Goal: Transaction & Acquisition: Book appointment/travel/reservation

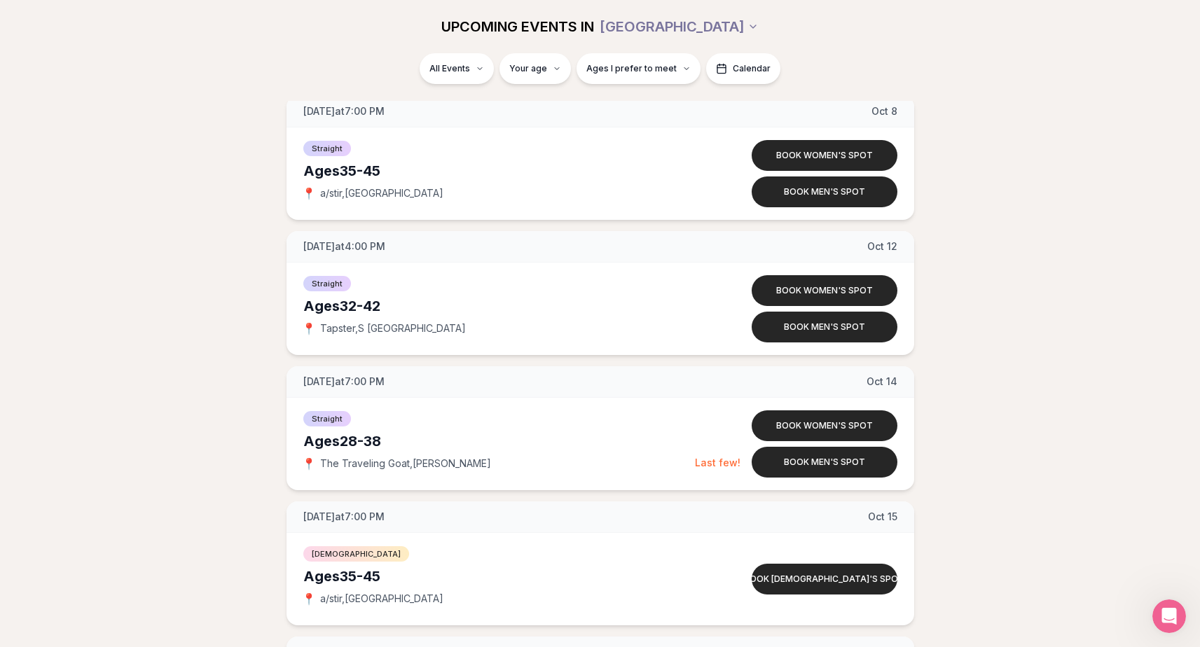
scroll to position [2362, 0]
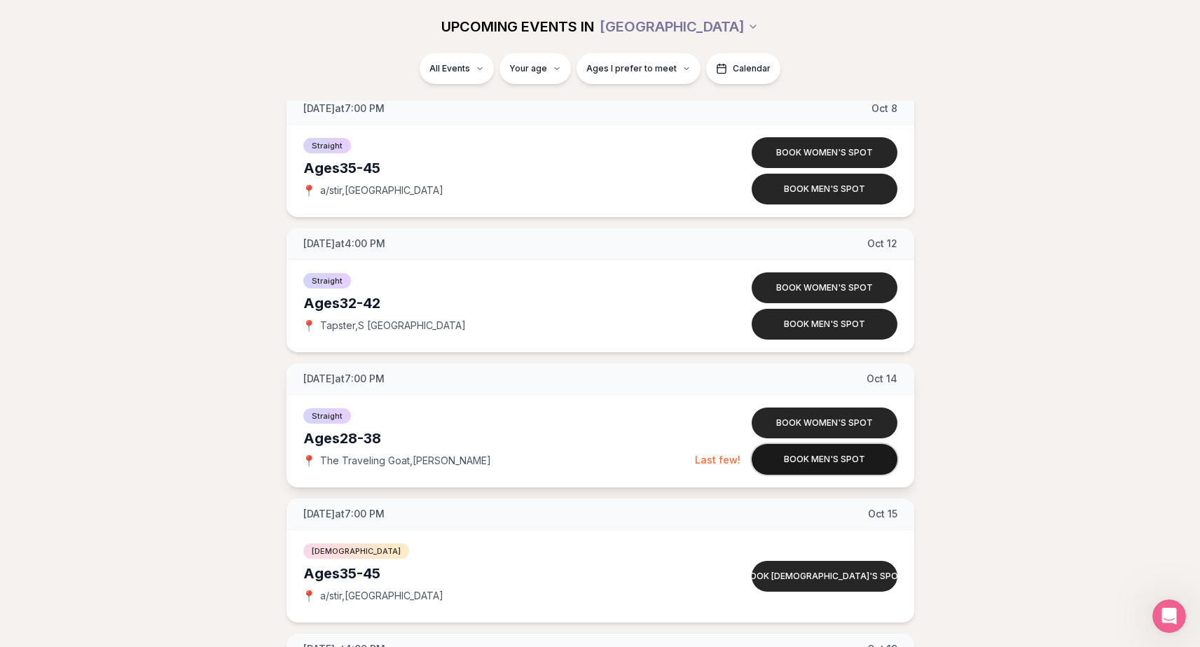
click at [594, 461] on button "Book men's spot" at bounding box center [824, 459] width 146 height 31
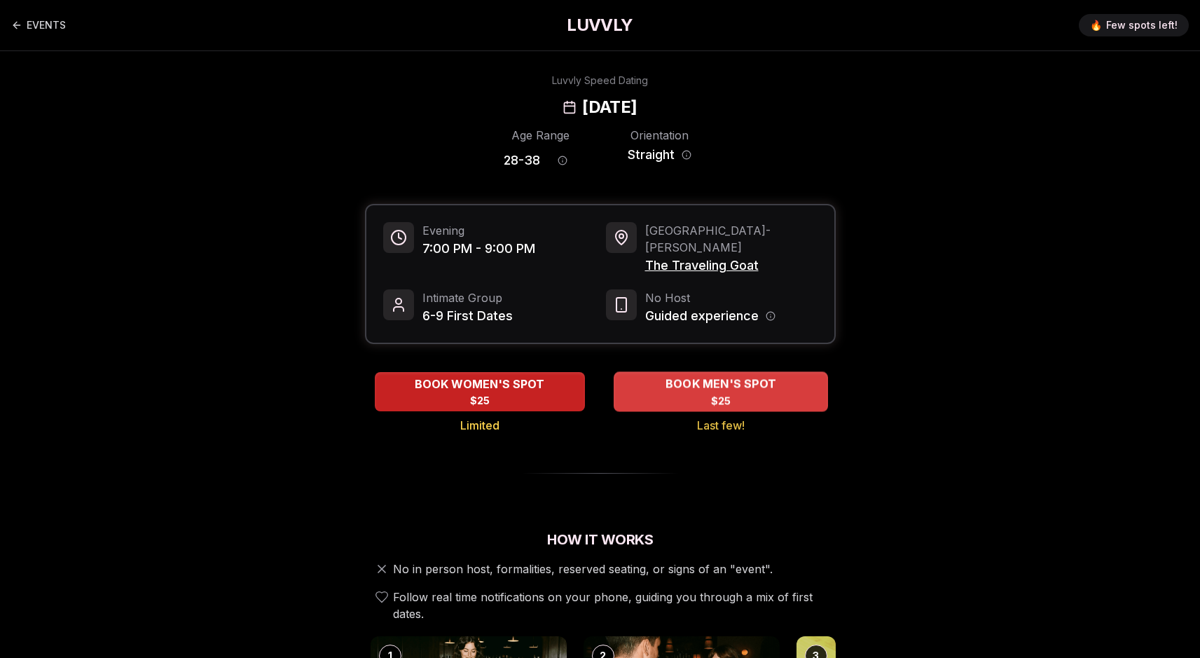
click at [594, 375] on div "BOOK MEN'S SPOT $25" at bounding box center [720, 391] width 214 height 39
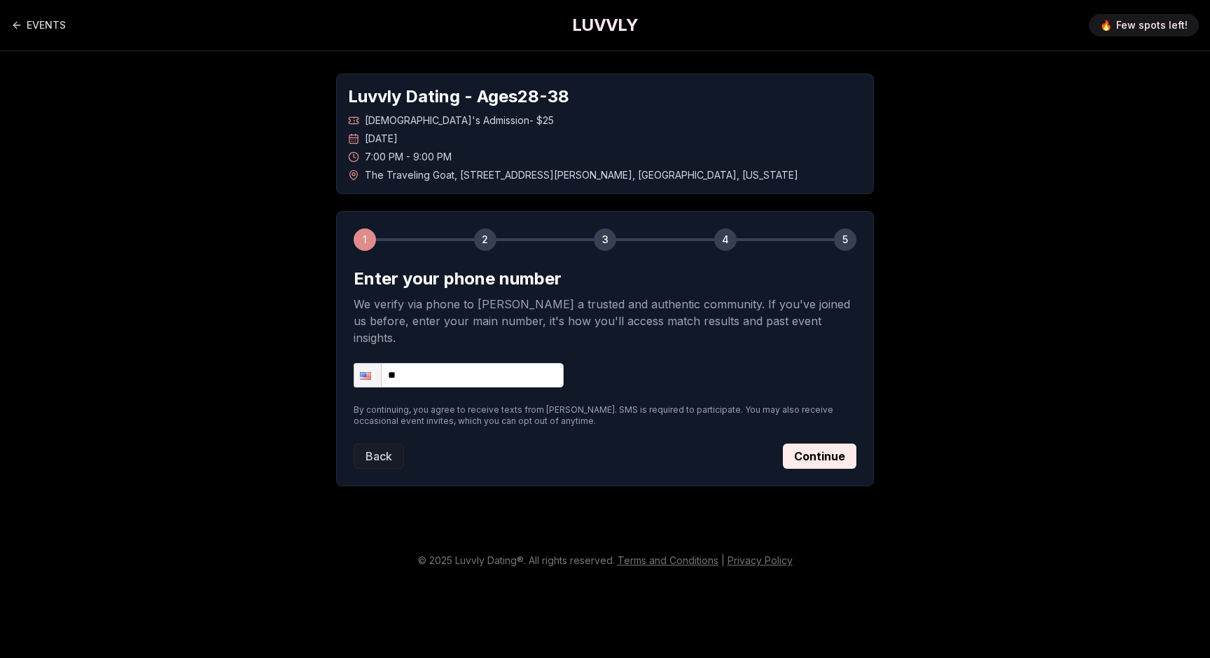
click at [499, 366] on input "**" at bounding box center [459, 375] width 210 height 25
type input "**********"
click at [594, 443] on button "Continue" at bounding box center [820, 455] width 74 height 25
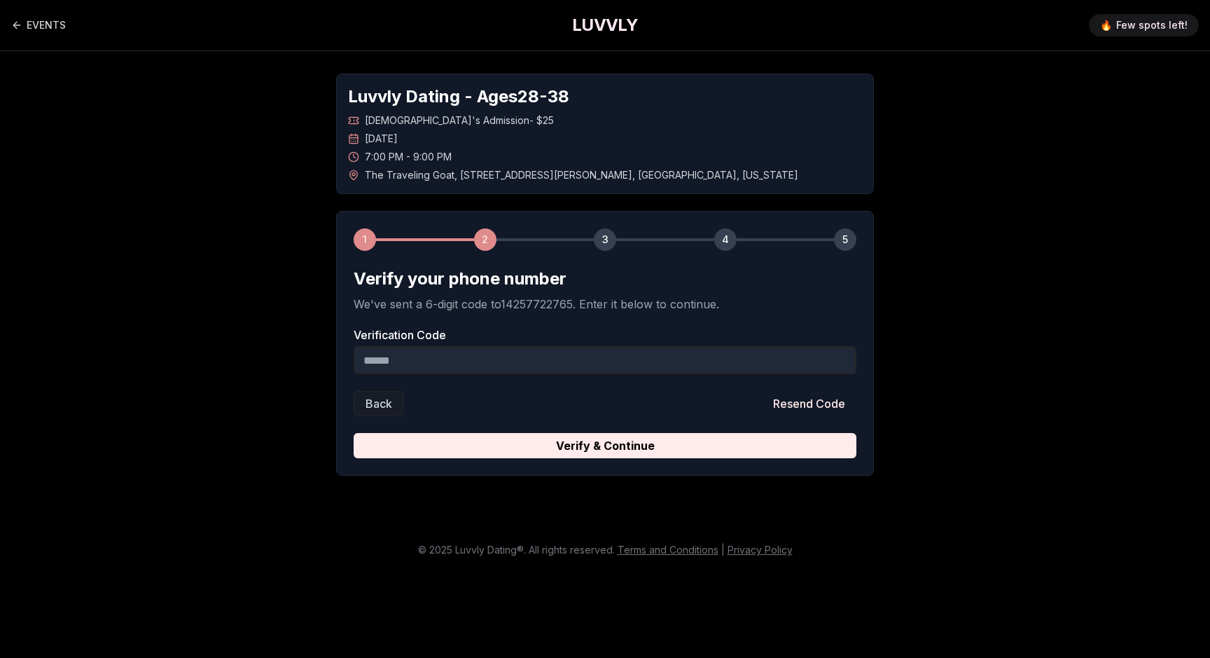
click at [554, 366] on input "Verification Code" at bounding box center [605, 360] width 503 height 28
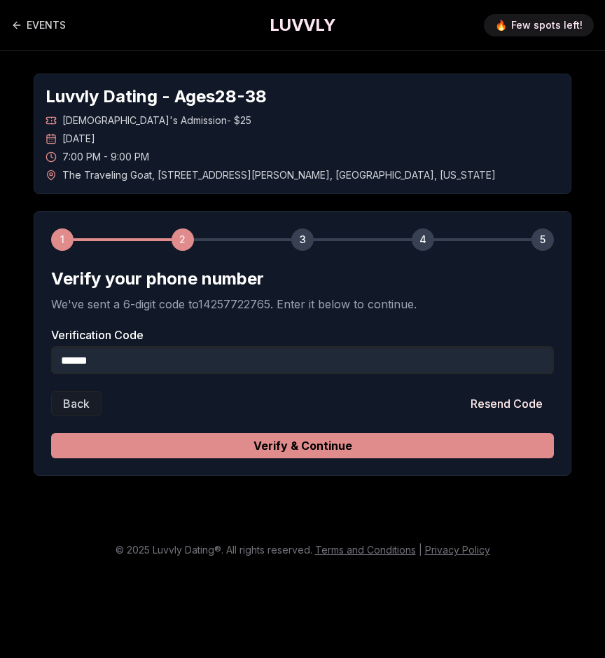
type input "******"
click at [235, 454] on button "Verify & Continue" at bounding box center [302, 445] width 503 height 25
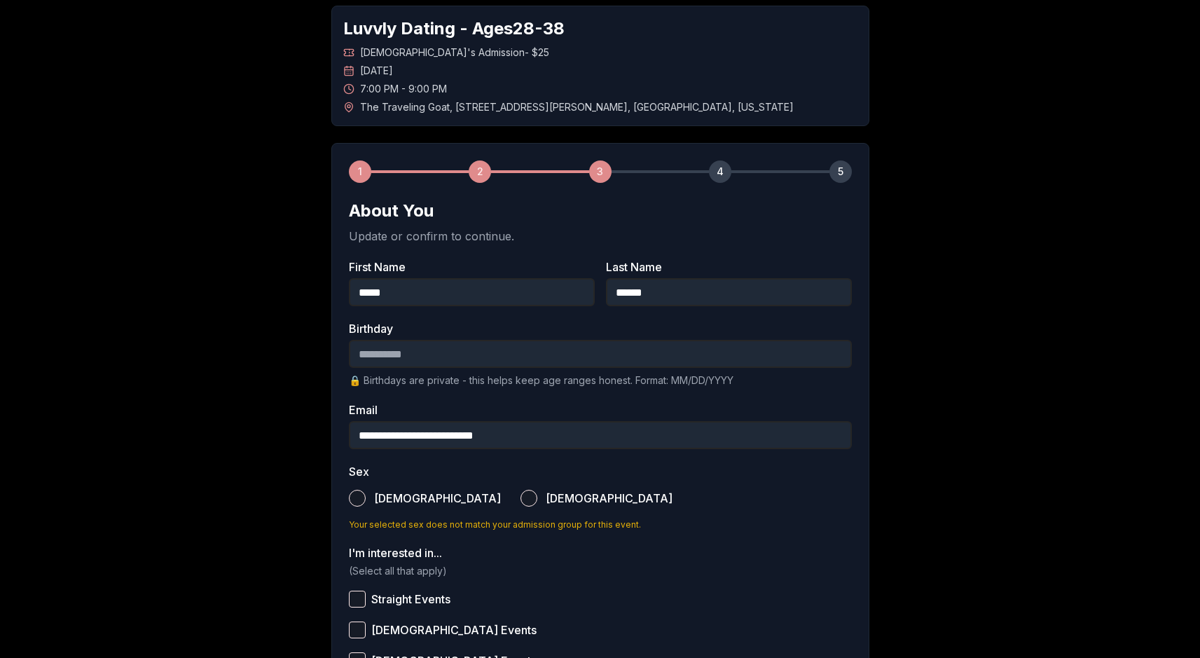
scroll to position [71, 0]
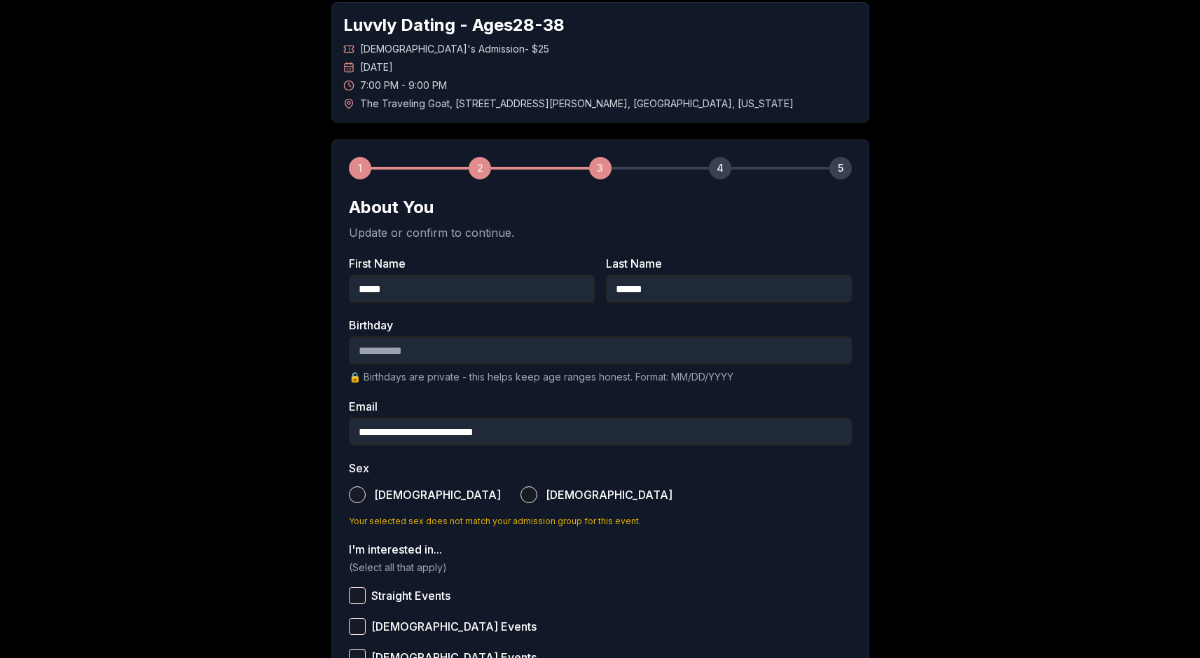
click at [539, 359] on input "Birthday" at bounding box center [600, 350] width 503 height 28
type input "**********"
click at [275, 382] on div "**********" at bounding box center [600, 455] width 980 height 951
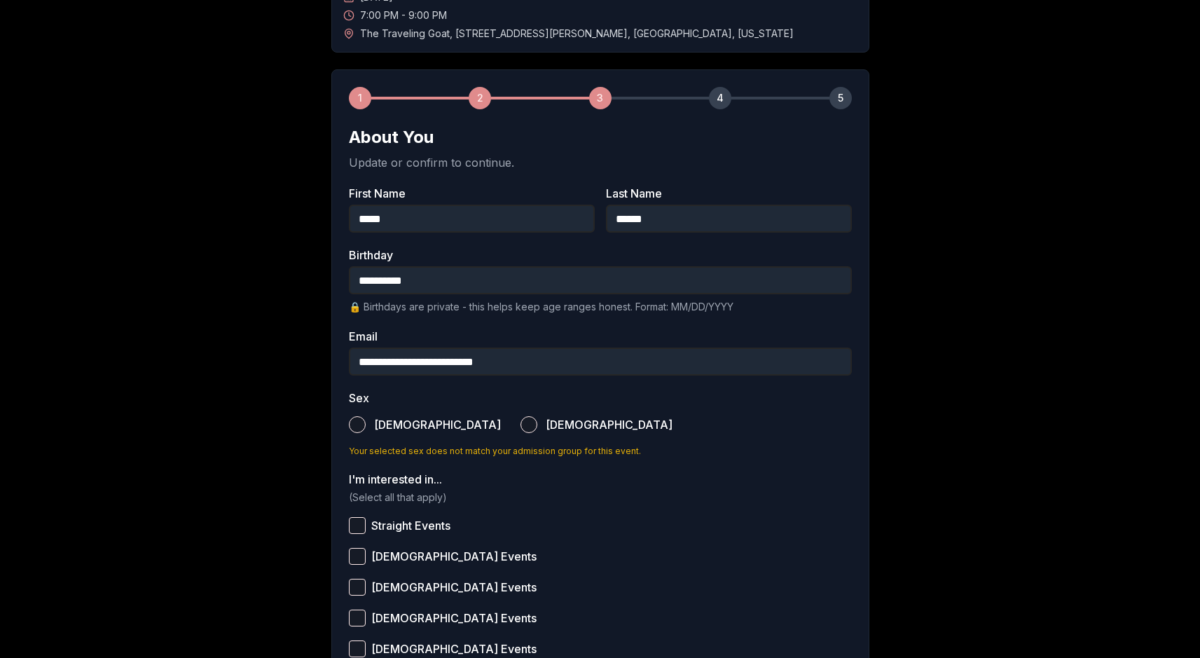
scroll to position [252, 0]
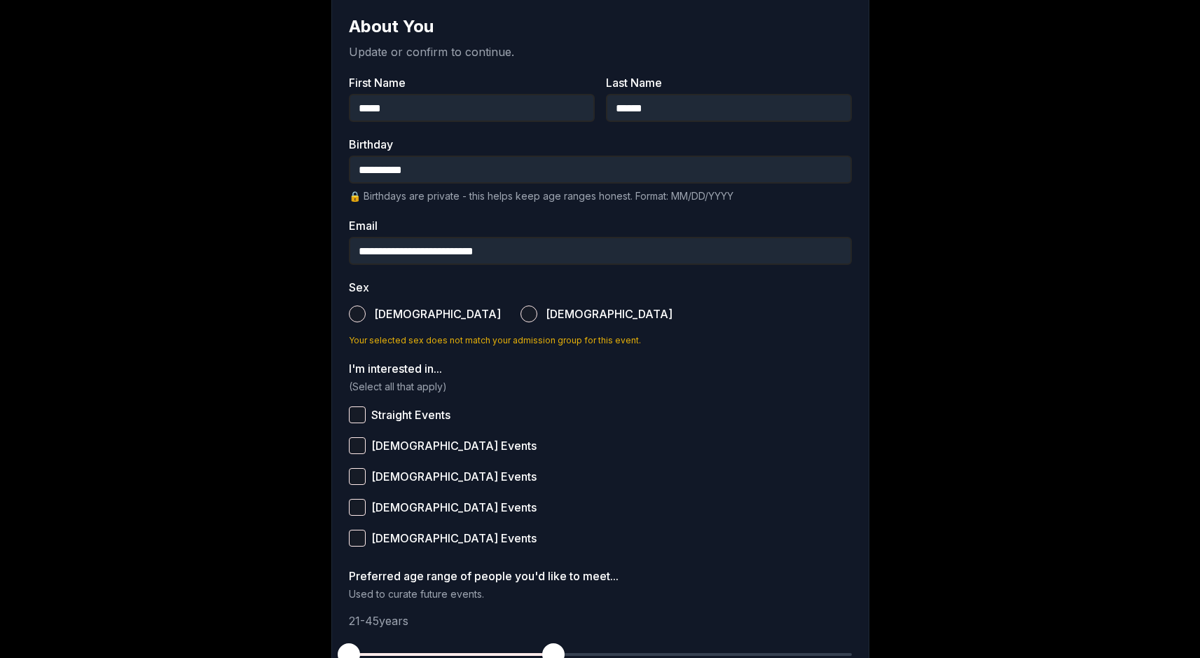
click at [356, 311] on button "Male" at bounding box center [357, 313] width 17 height 17
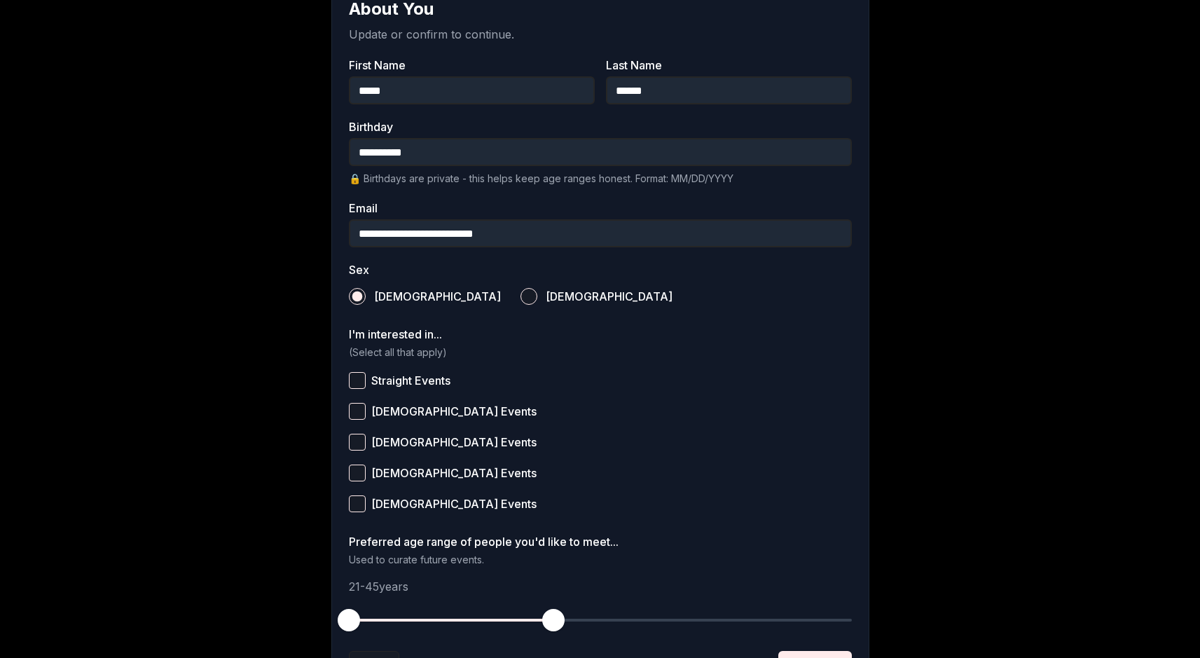
scroll to position [272, 0]
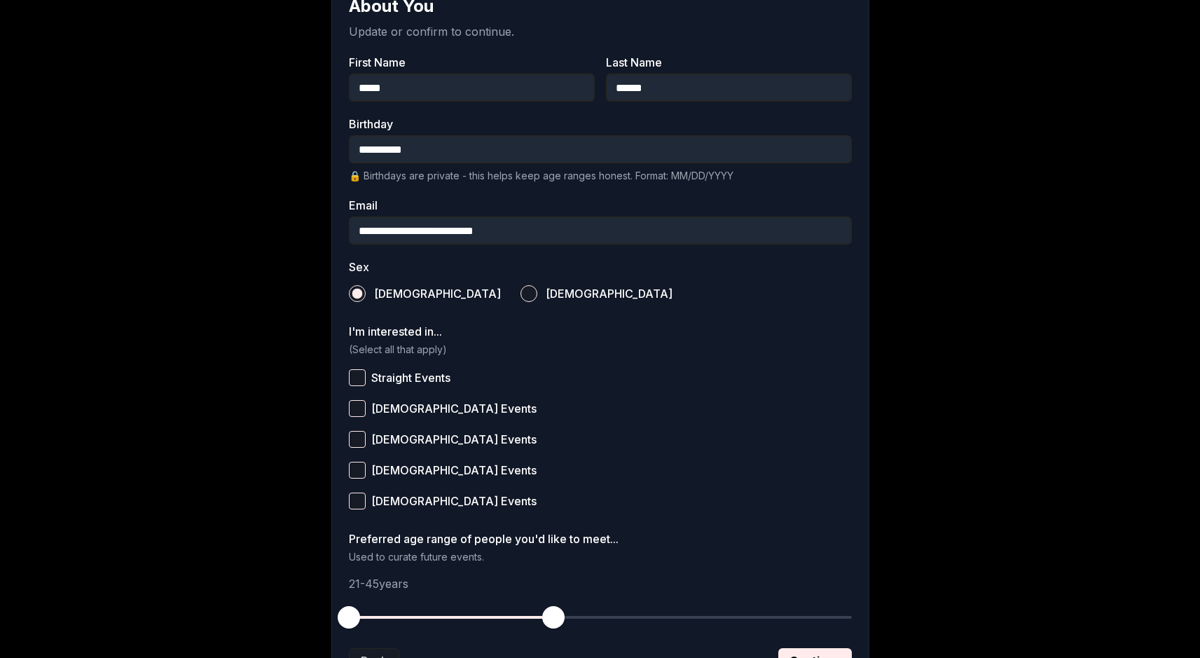
click at [361, 381] on button "Straight Events" at bounding box center [357, 377] width 17 height 17
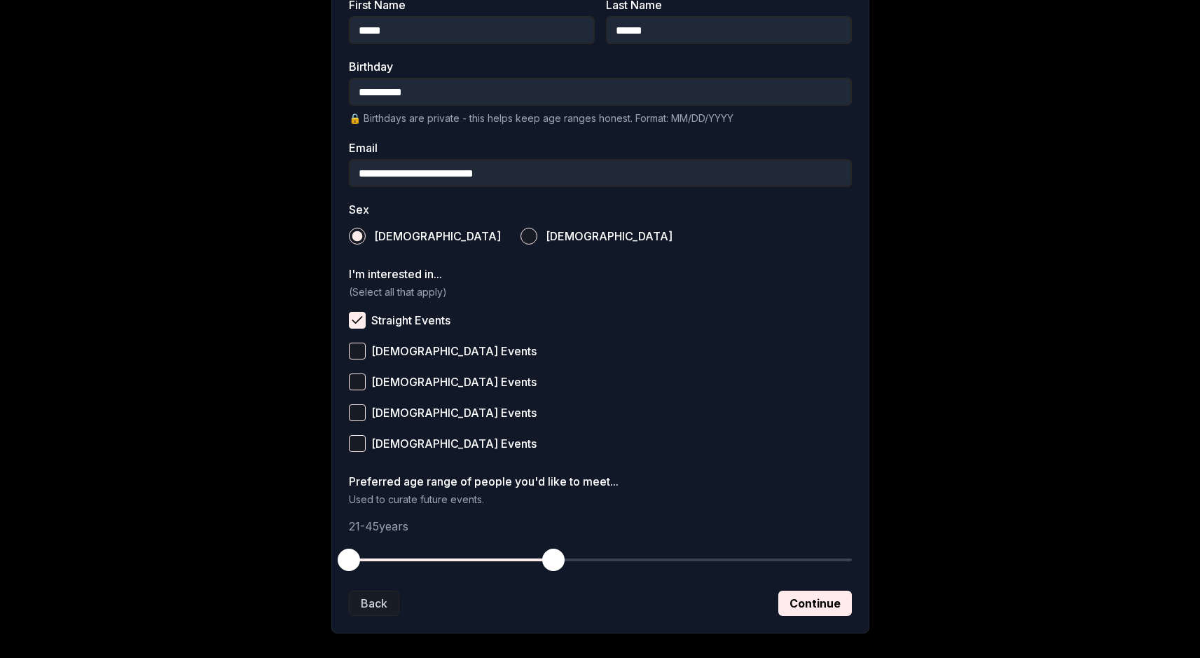
scroll to position [398, 0]
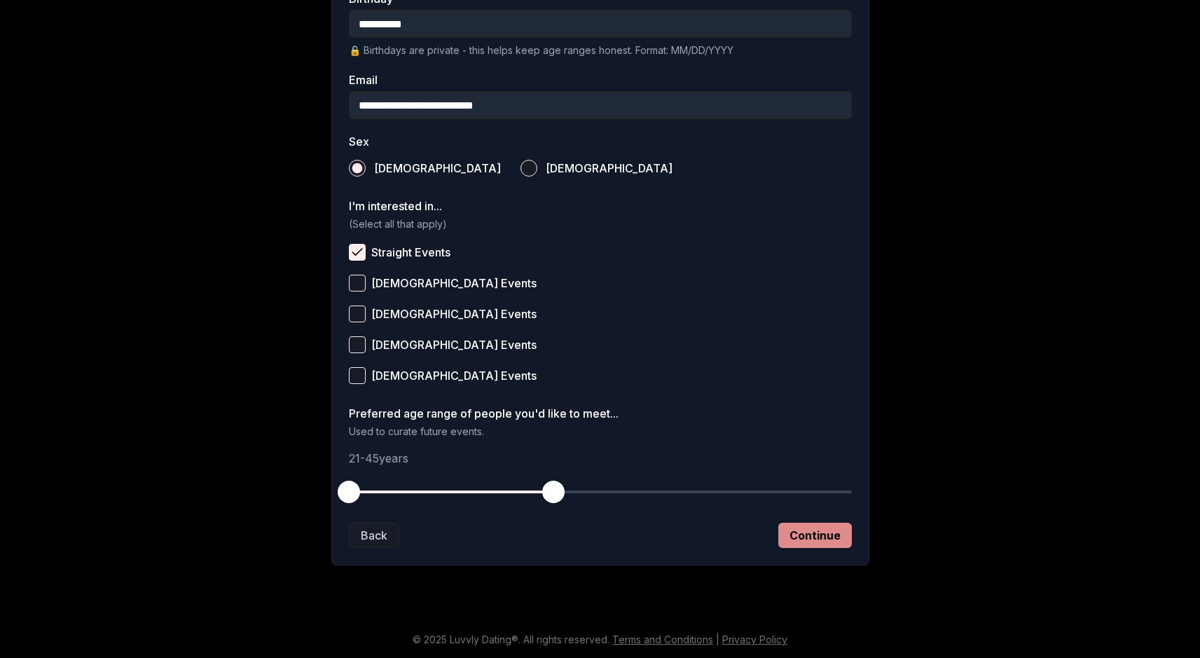
click at [594, 543] on button "Continue" at bounding box center [815, 534] width 74 height 25
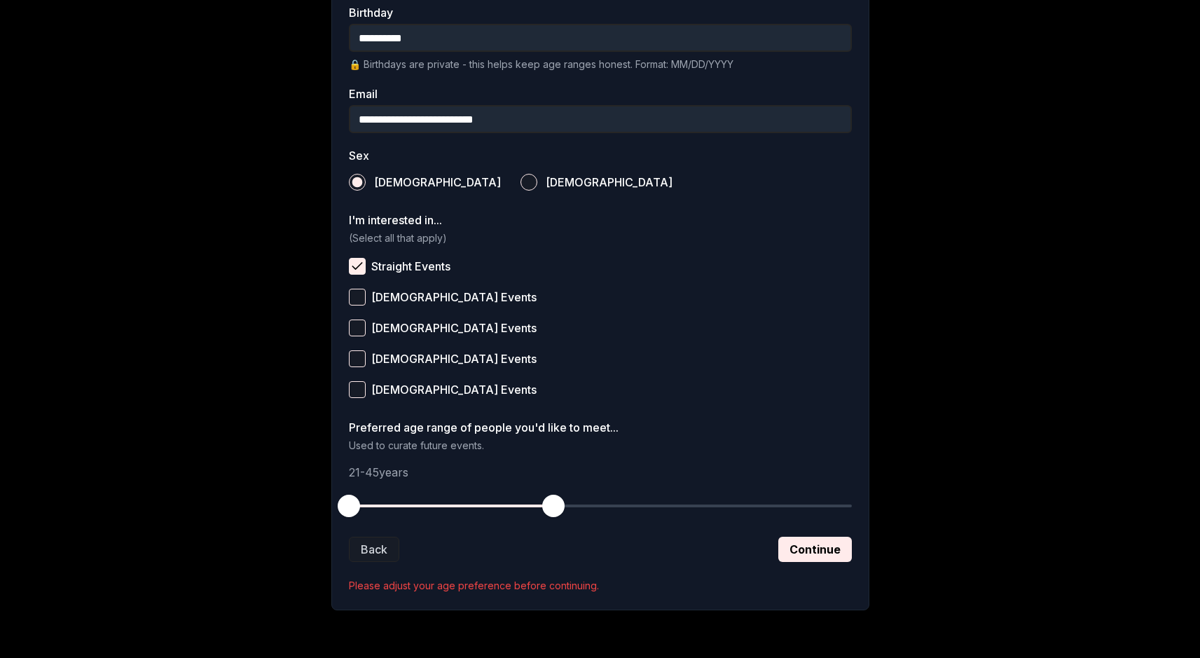
scroll to position [392, 0]
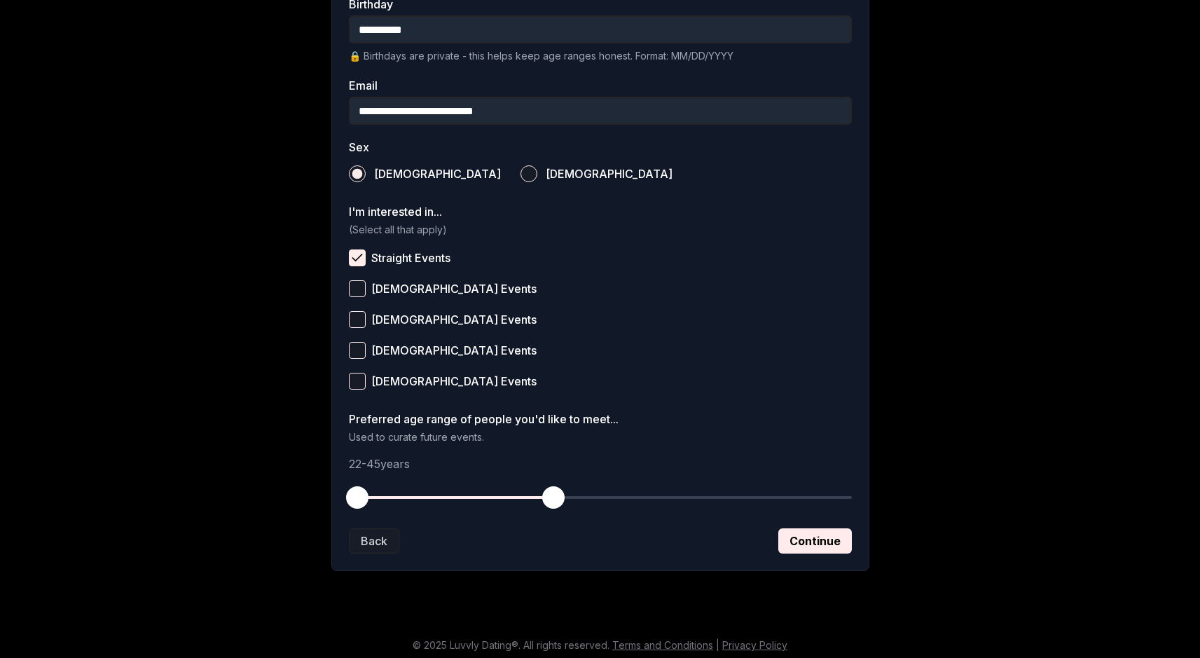
drag, startPoint x: 336, startPoint y: 499, endPoint x: 356, endPoint y: 500, distance: 20.4
click at [356, 500] on button "button" at bounding box center [357, 497] width 31 height 31
drag, startPoint x: 354, startPoint y: 500, endPoint x: 387, endPoint y: 501, distance: 32.2
click at [387, 501] on span "button" at bounding box center [382, 497] width 22 height 22
click at [594, 550] on button "Continue" at bounding box center [815, 540] width 74 height 25
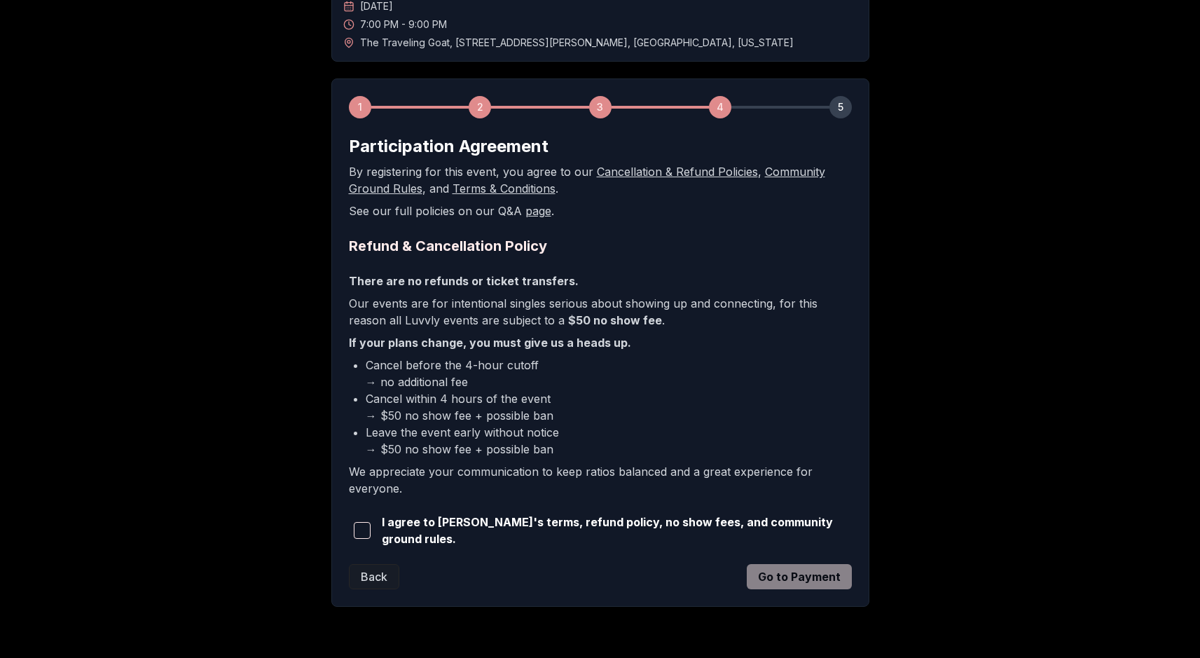
scroll to position [155, 0]
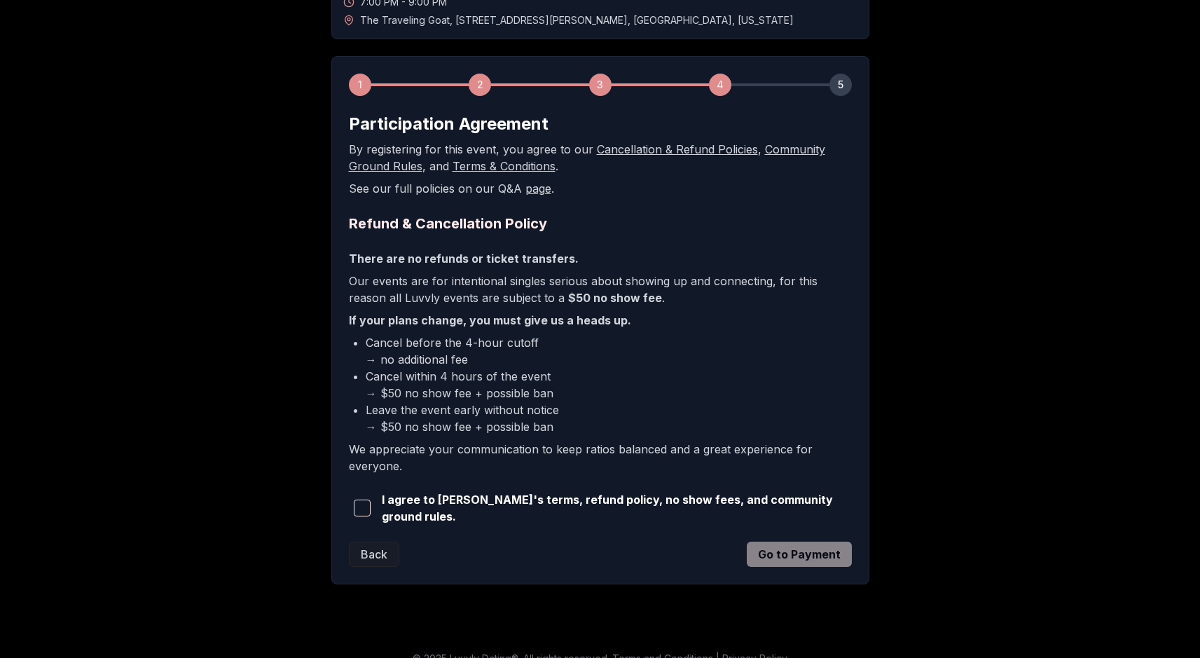
click at [368, 507] on span "button" at bounding box center [362, 507] width 17 height 17
click at [594, 559] on button "Go to Payment" at bounding box center [799, 553] width 105 height 25
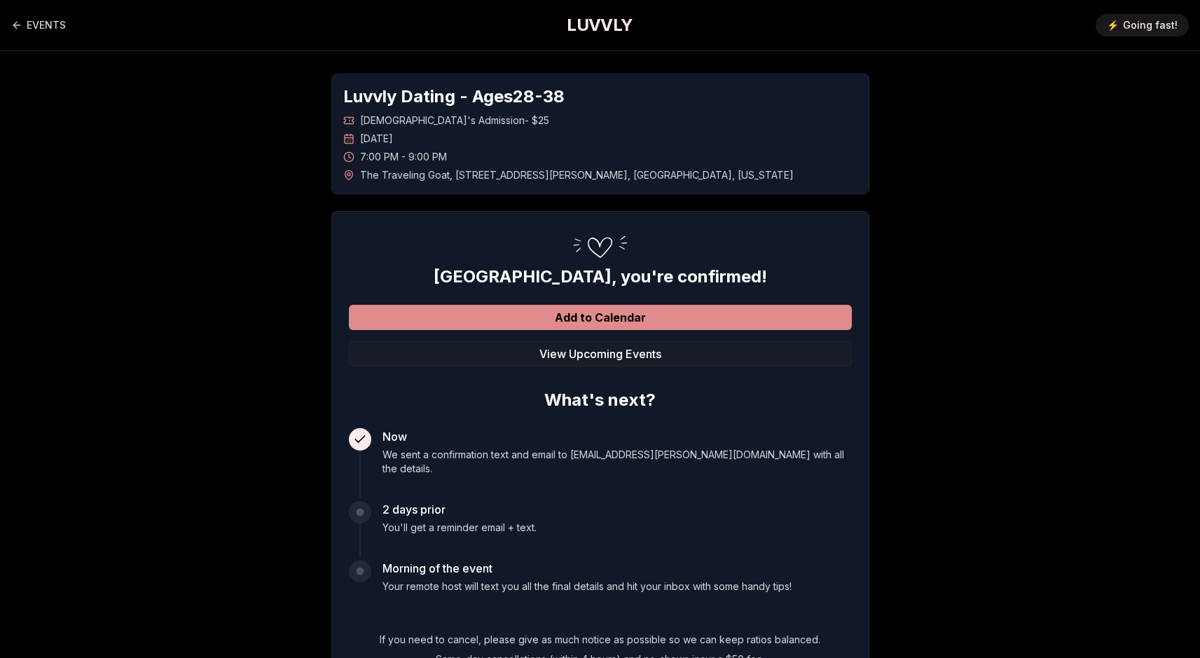
click at [672, 322] on button "Add to Calendar" at bounding box center [600, 317] width 503 height 25
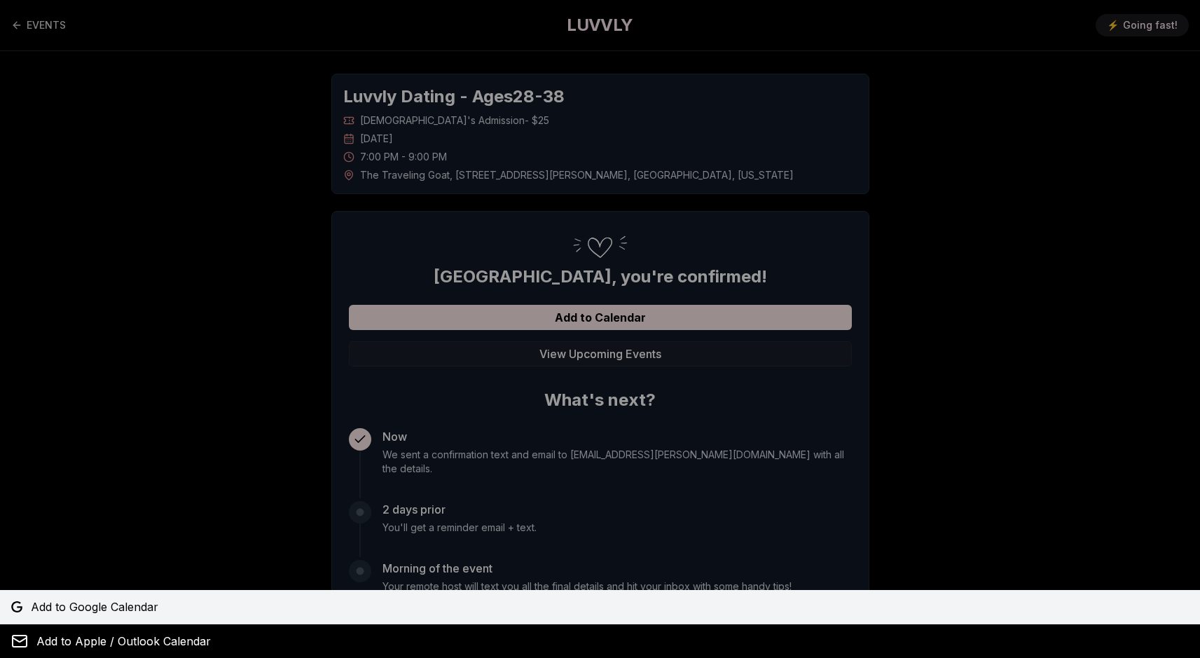
click at [128, 606] on span "Add to Google Calendar" at bounding box center [94, 606] width 127 height 17
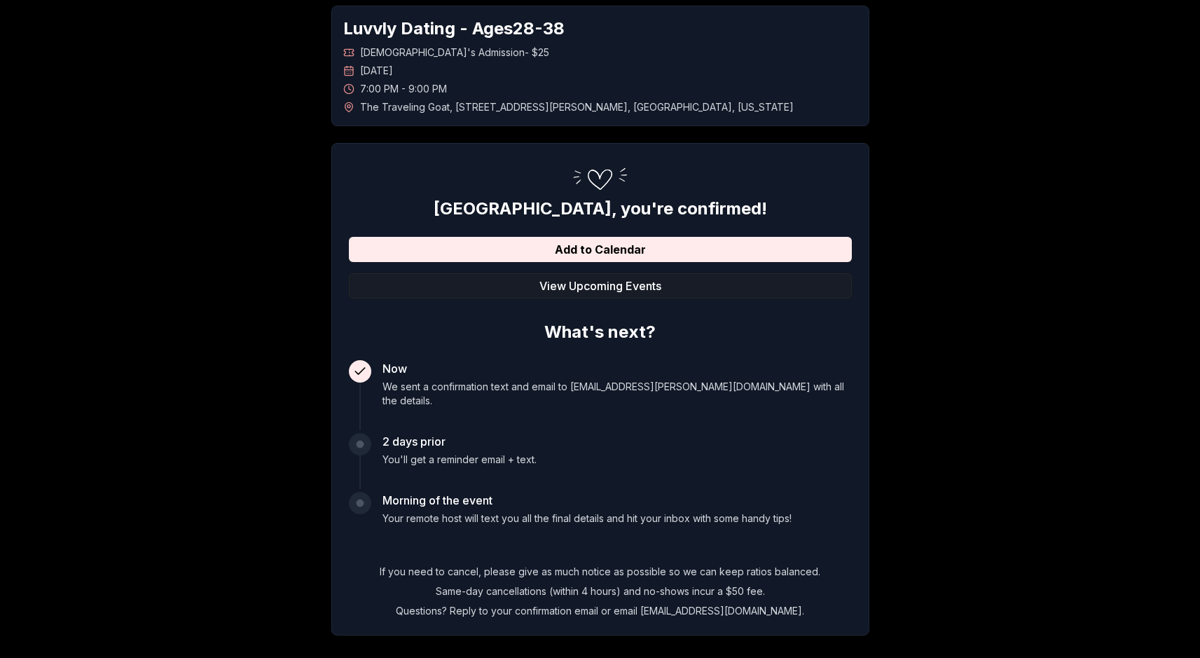
scroll to position [74, 0]
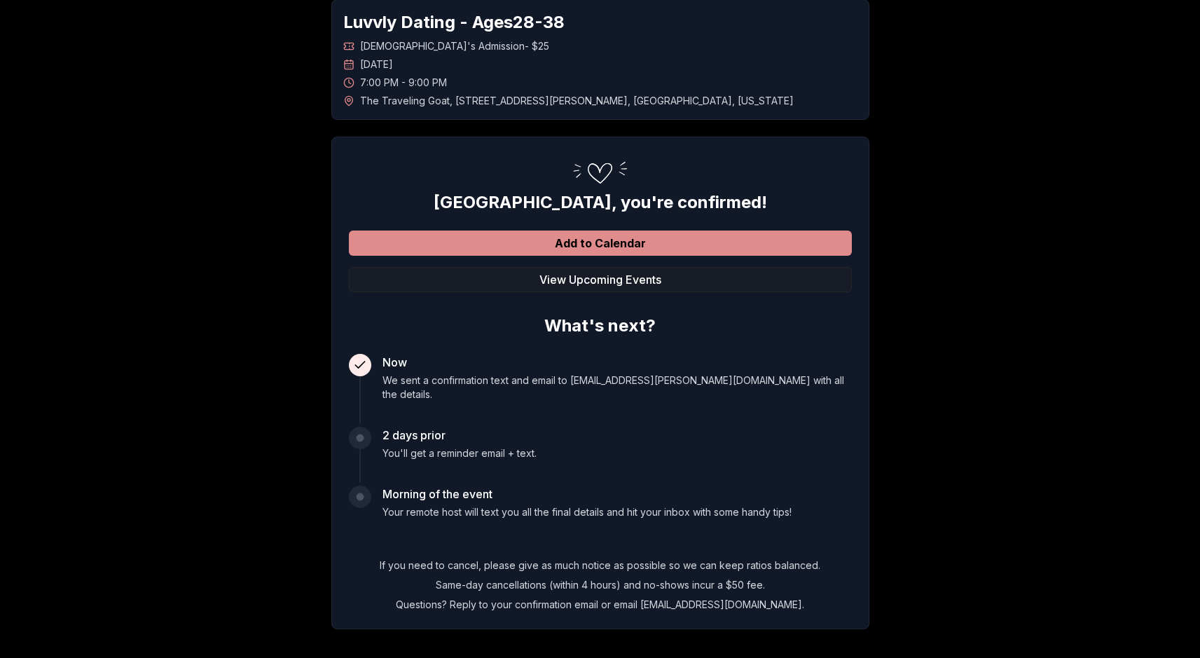
click at [570, 244] on button "Add to Calendar" at bounding box center [600, 242] width 503 height 25
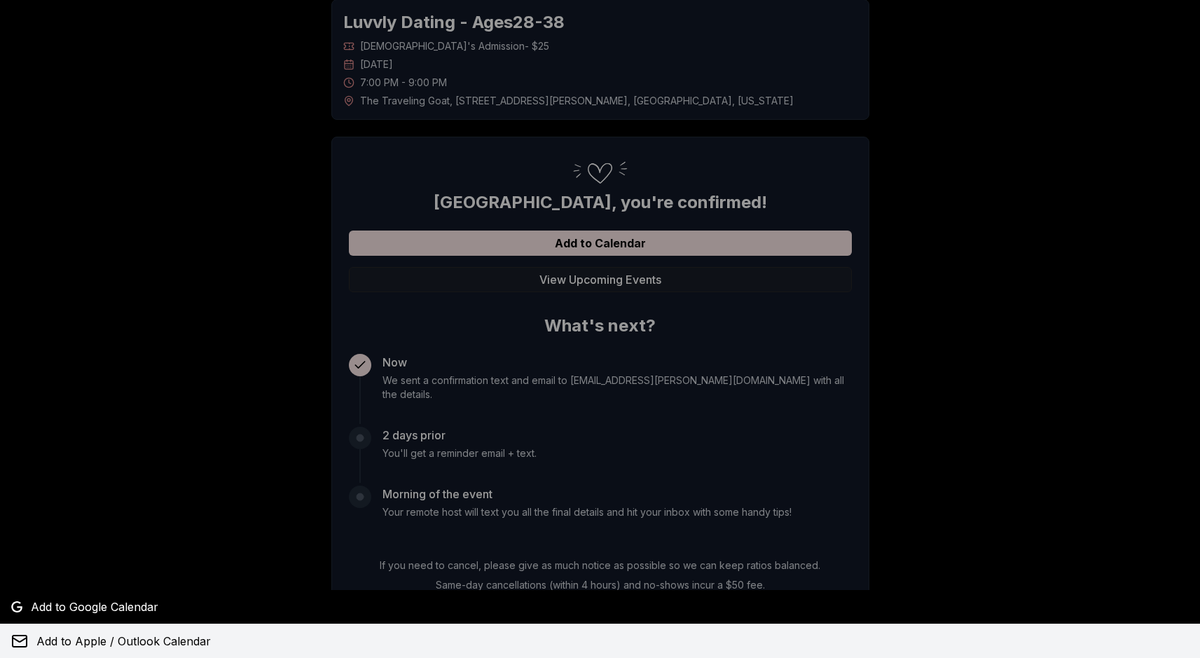
click at [136, 638] on span "Add to Apple / Outlook Calendar" at bounding box center [123, 640] width 174 height 17
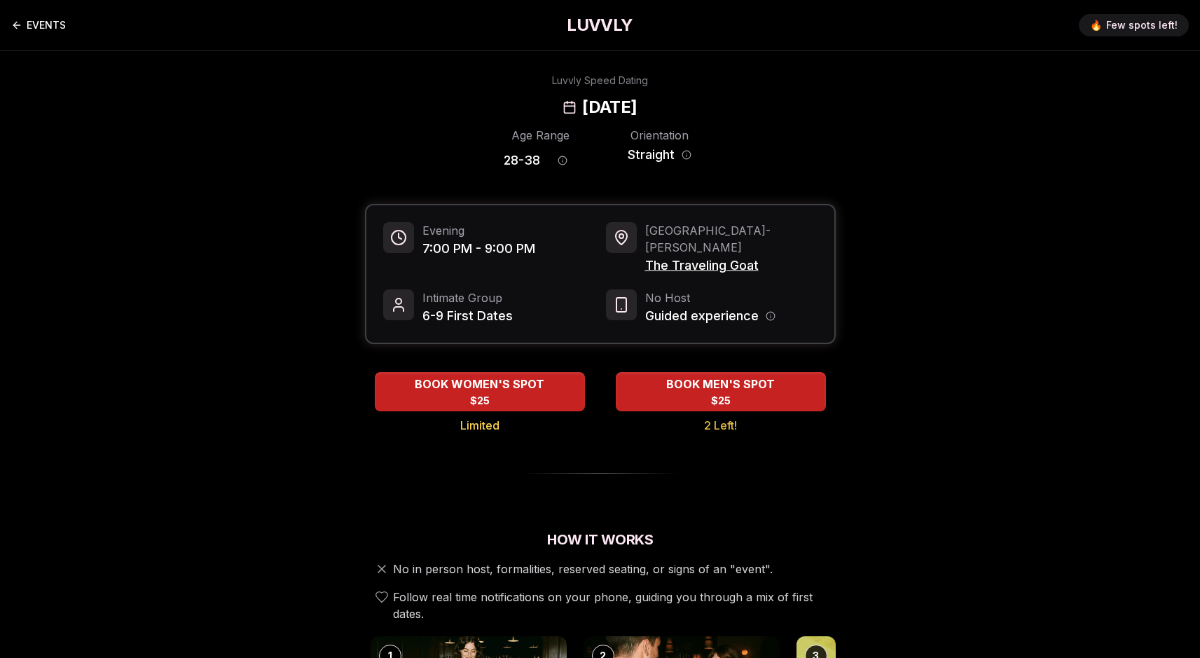
click at [11, 32] on link "EVENTS" at bounding box center [38, 25] width 55 height 28
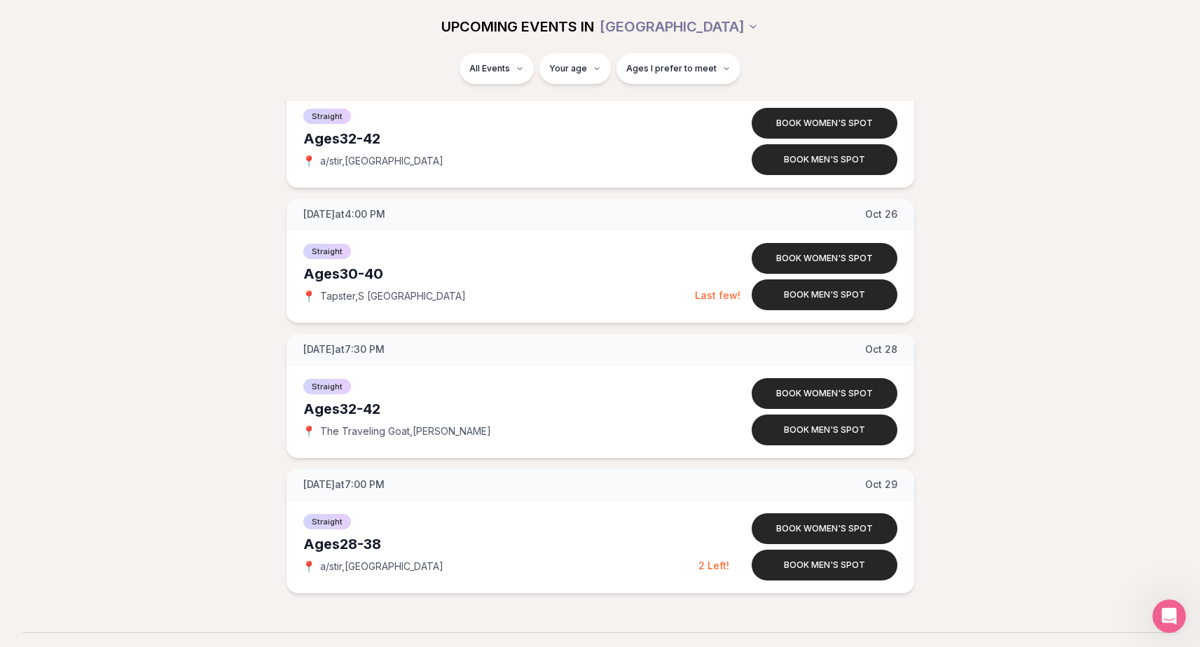
scroll to position [3069, 0]
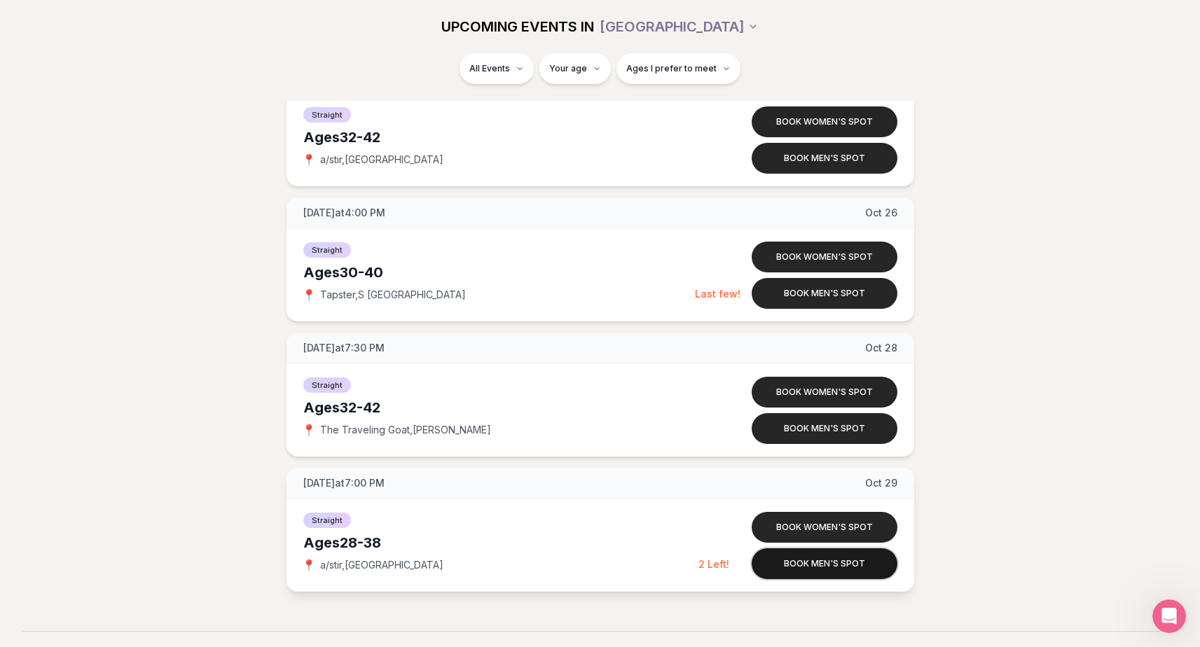
click at [787, 575] on button "Book men's spot" at bounding box center [824, 563] width 146 height 31
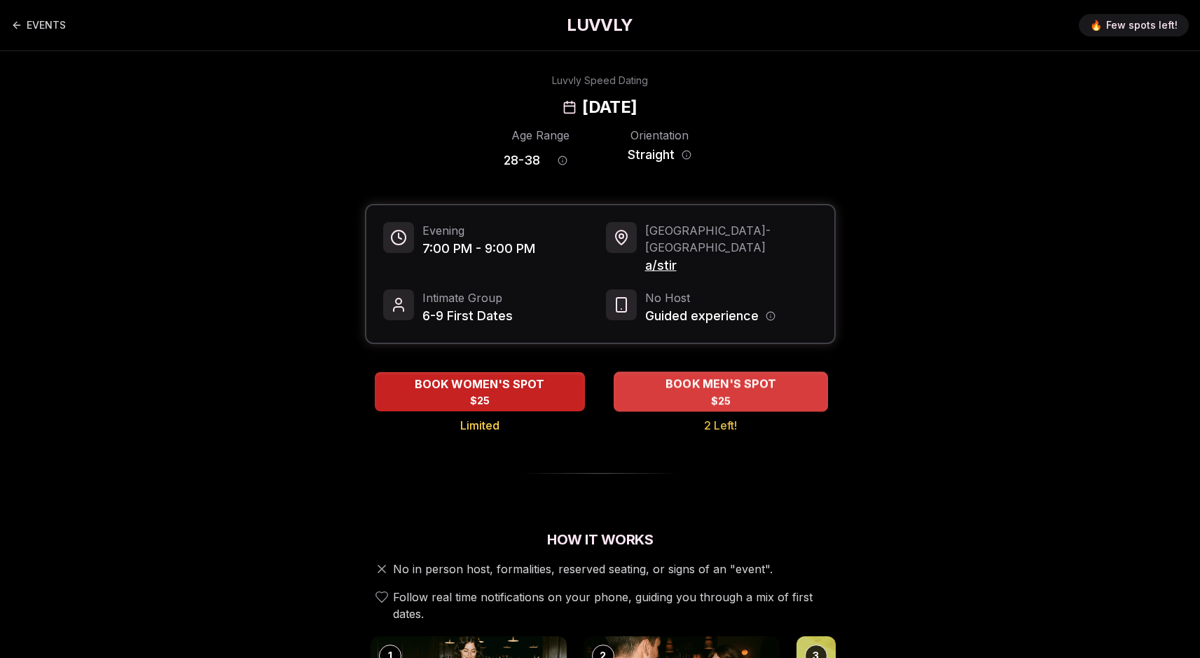
click at [716, 394] on span "$25" at bounding box center [720, 401] width 20 height 14
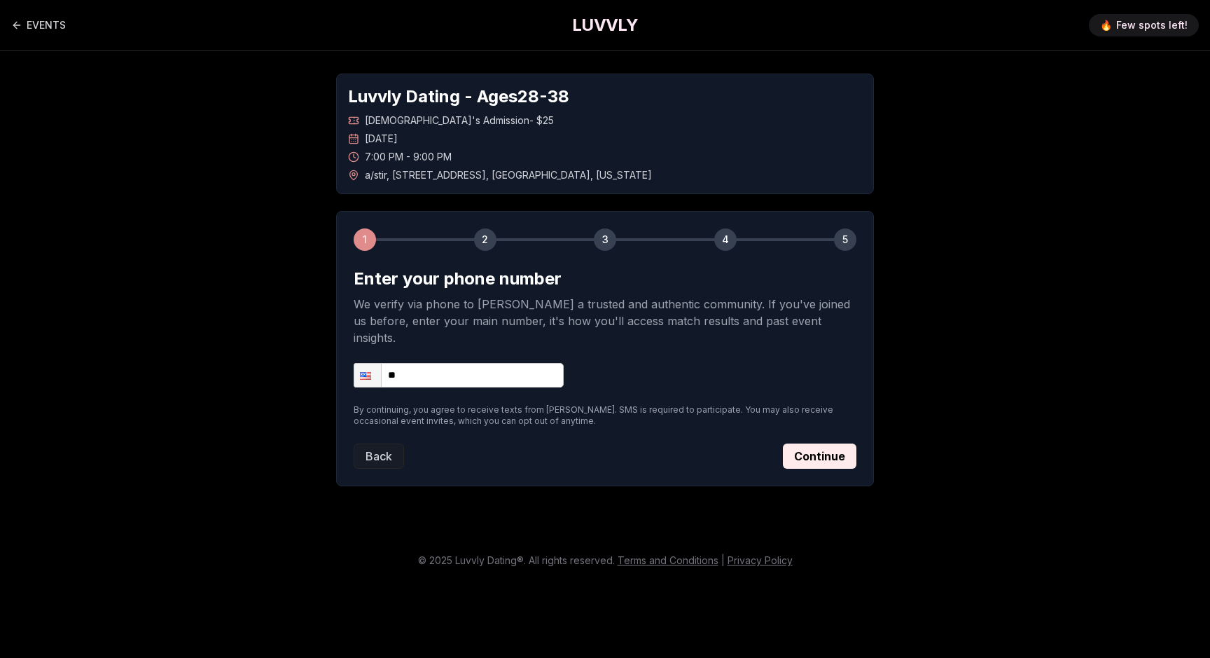
click at [504, 363] on input "**" at bounding box center [459, 375] width 210 height 25
type input "**********"
click at [802, 443] on button "Continue" at bounding box center [820, 455] width 74 height 25
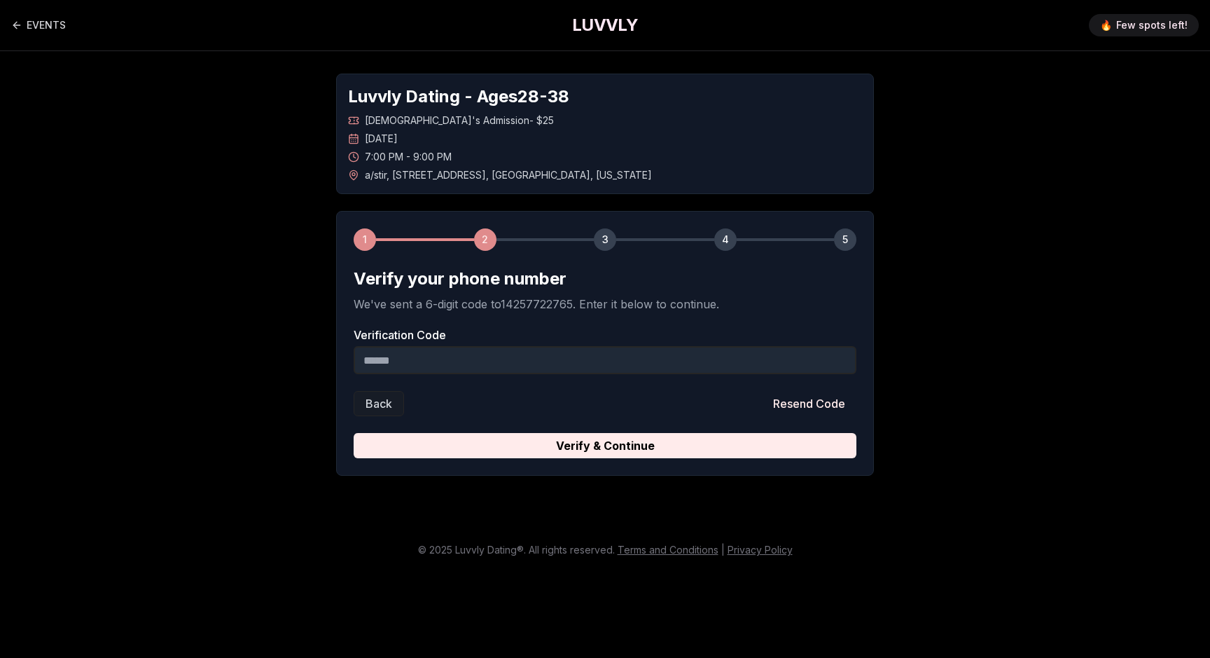
click at [646, 354] on input "Verification Code" at bounding box center [605, 360] width 503 height 28
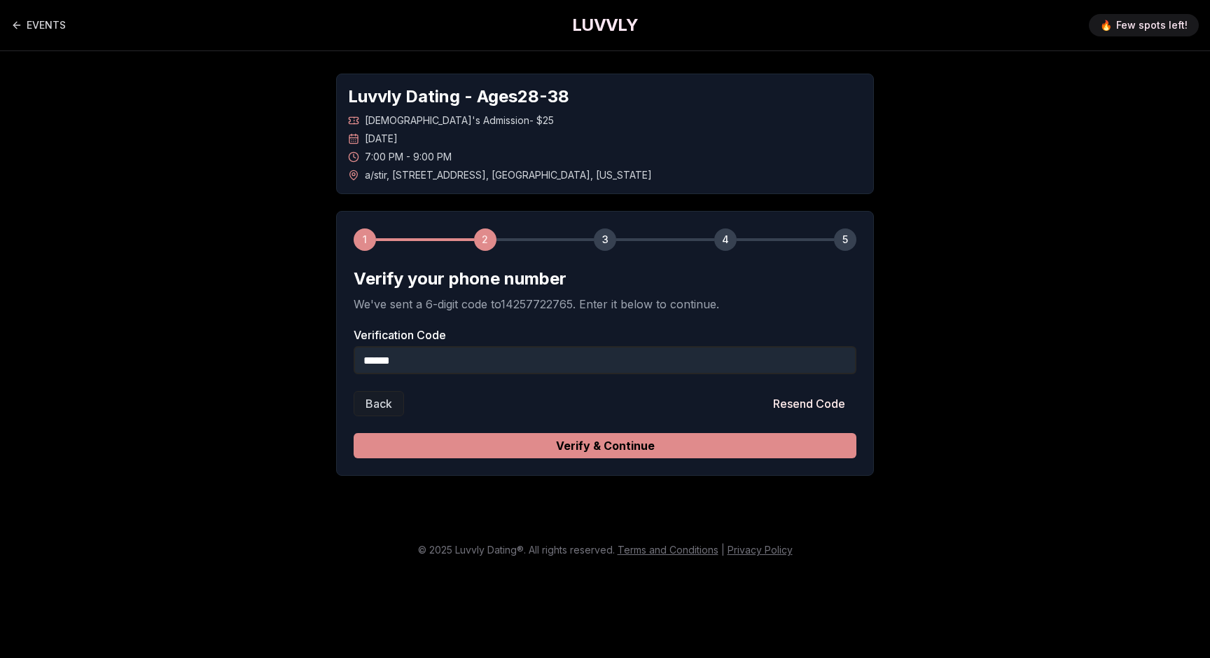
type input "******"
click at [696, 450] on button "Verify & Continue" at bounding box center [605, 445] width 503 height 25
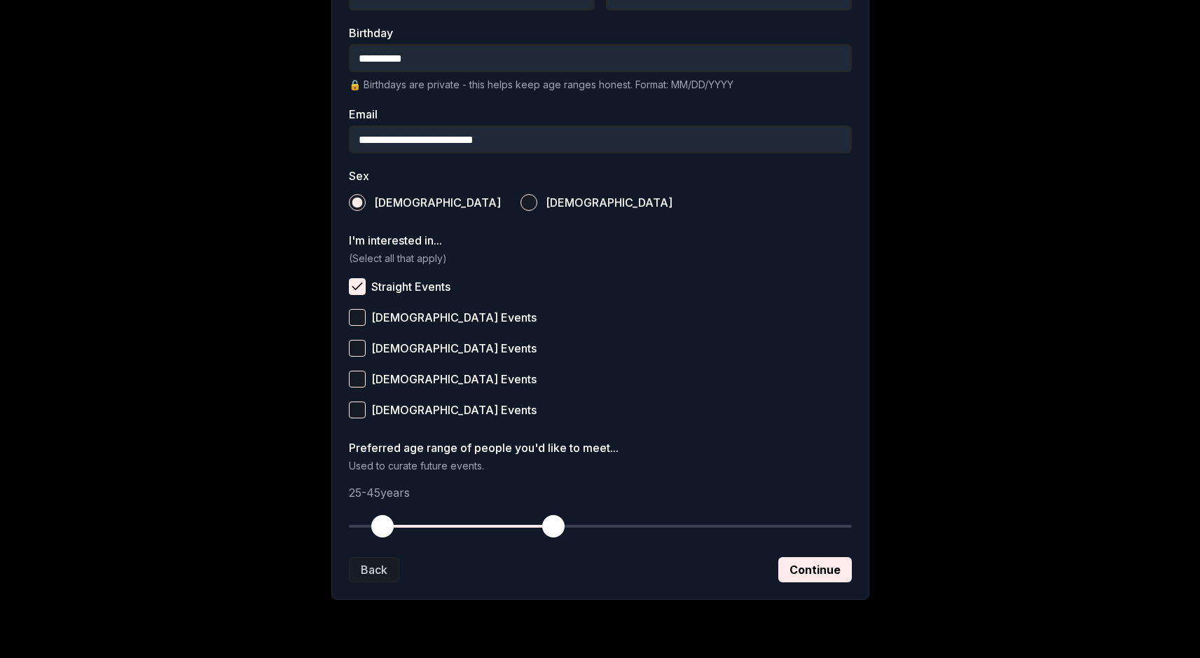
scroll to position [385, 0]
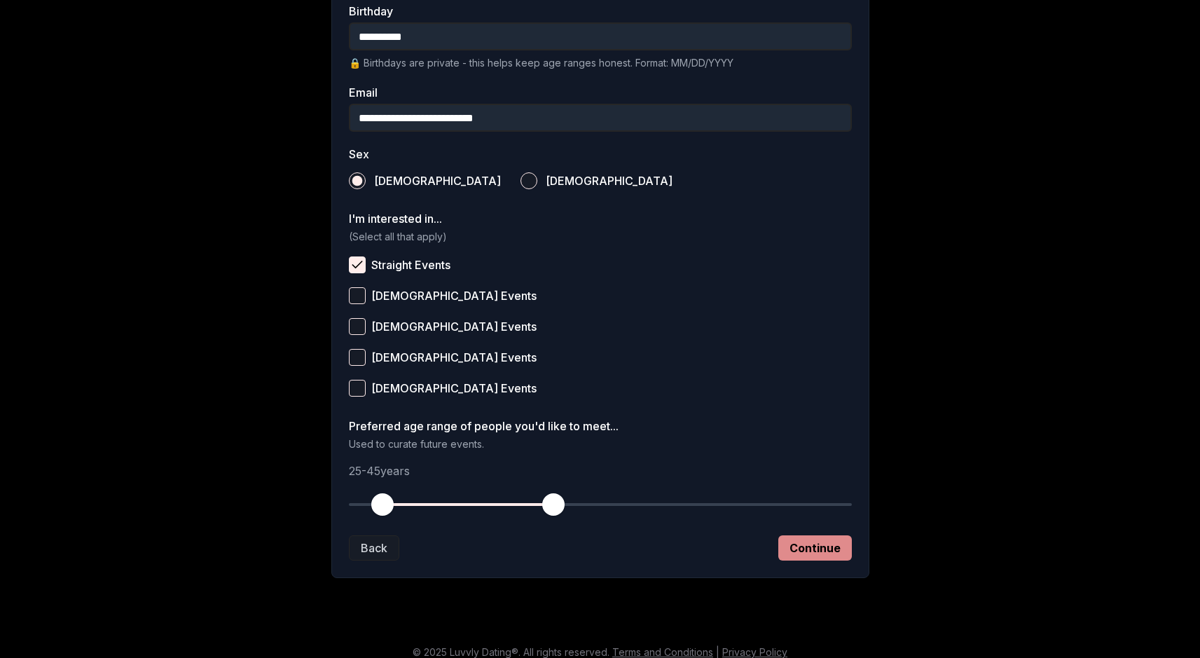
click at [803, 543] on button "Continue" at bounding box center [815, 547] width 74 height 25
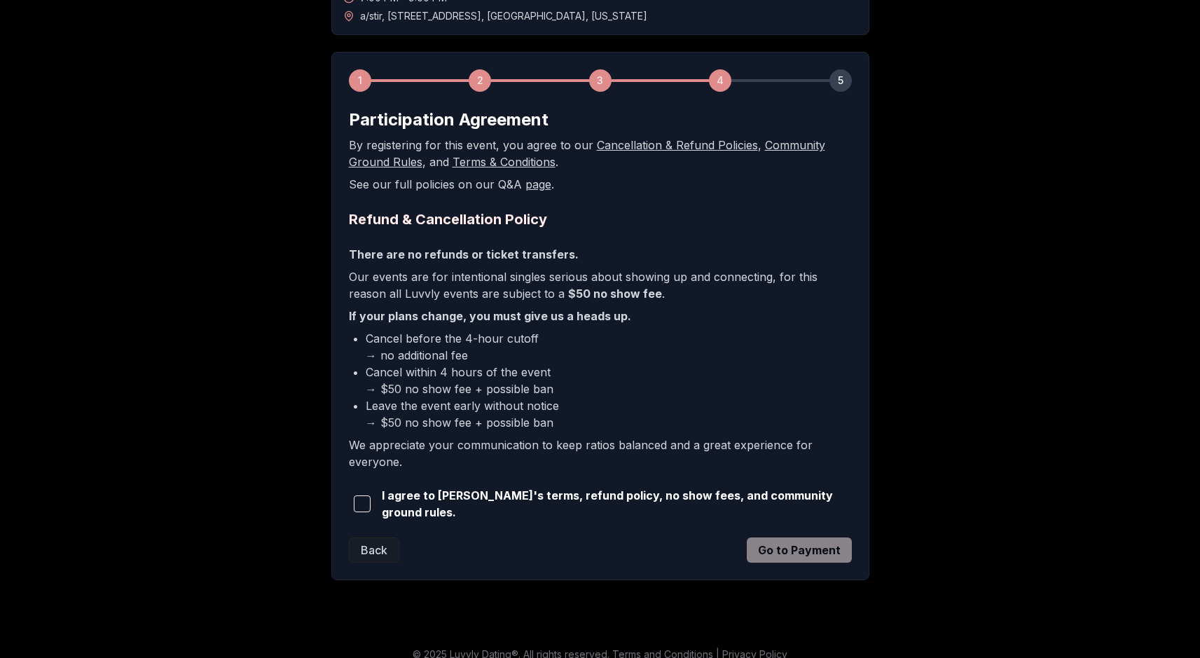
scroll to position [171, 0]
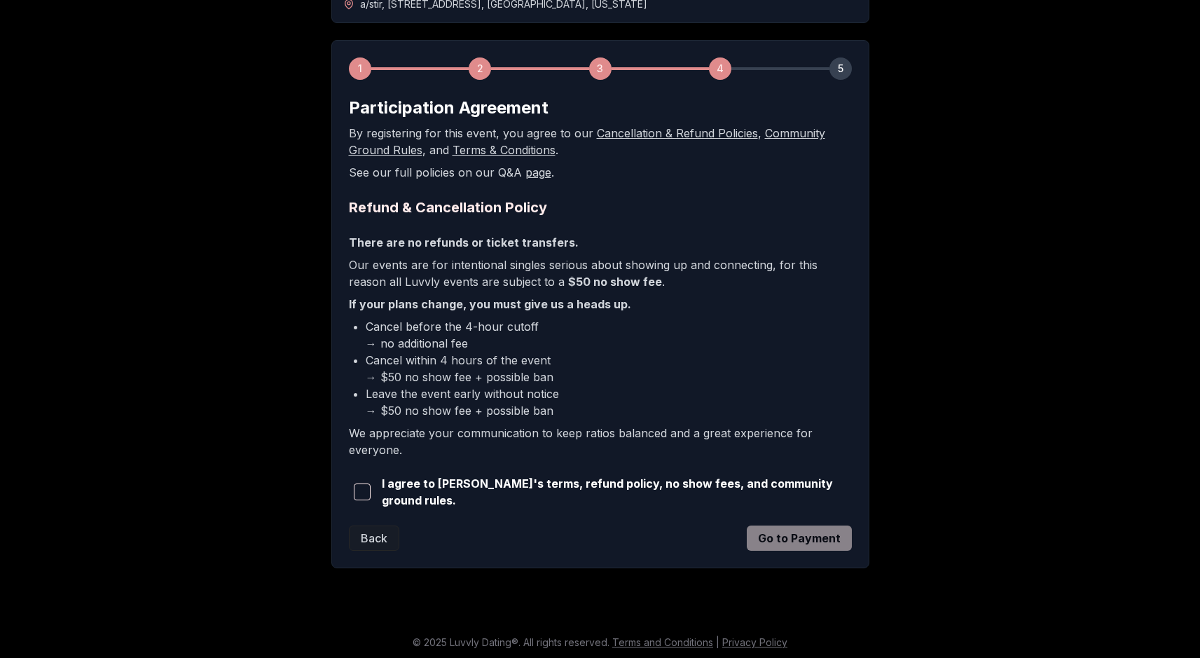
click at [373, 485] on button "button" at bounding box center [362, 491] width 27 height 31
click at [785, 533] on button "Go to Payment" at bounding box center [799, 537] width 105 height 25
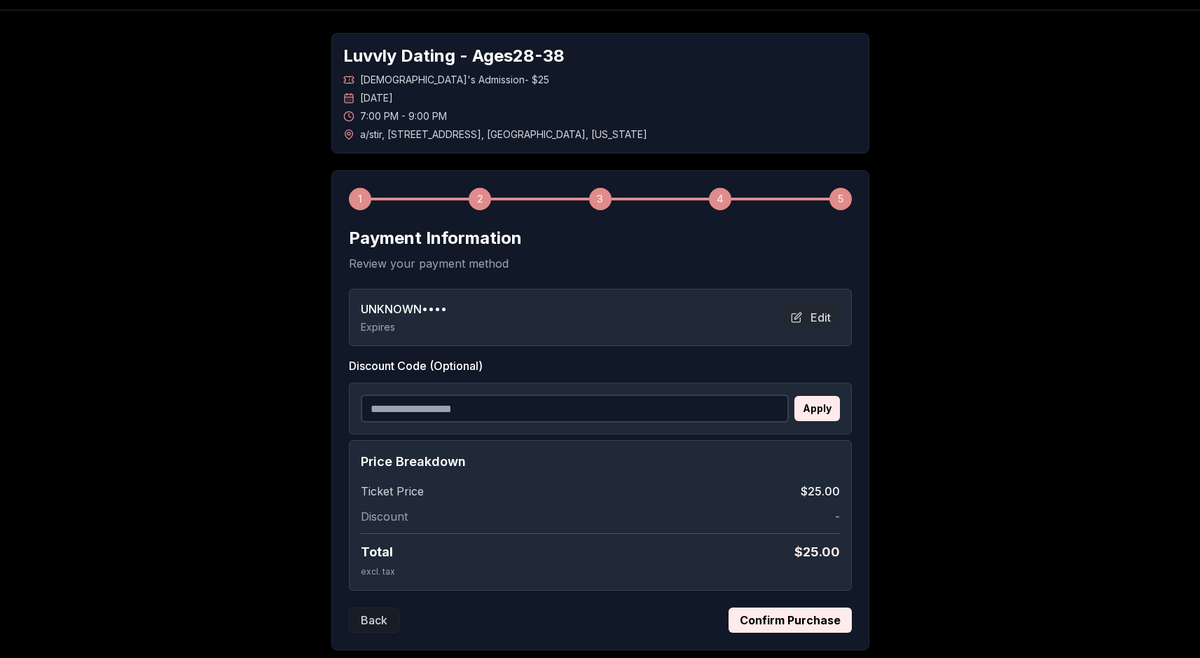
scroll to position [27, 0]
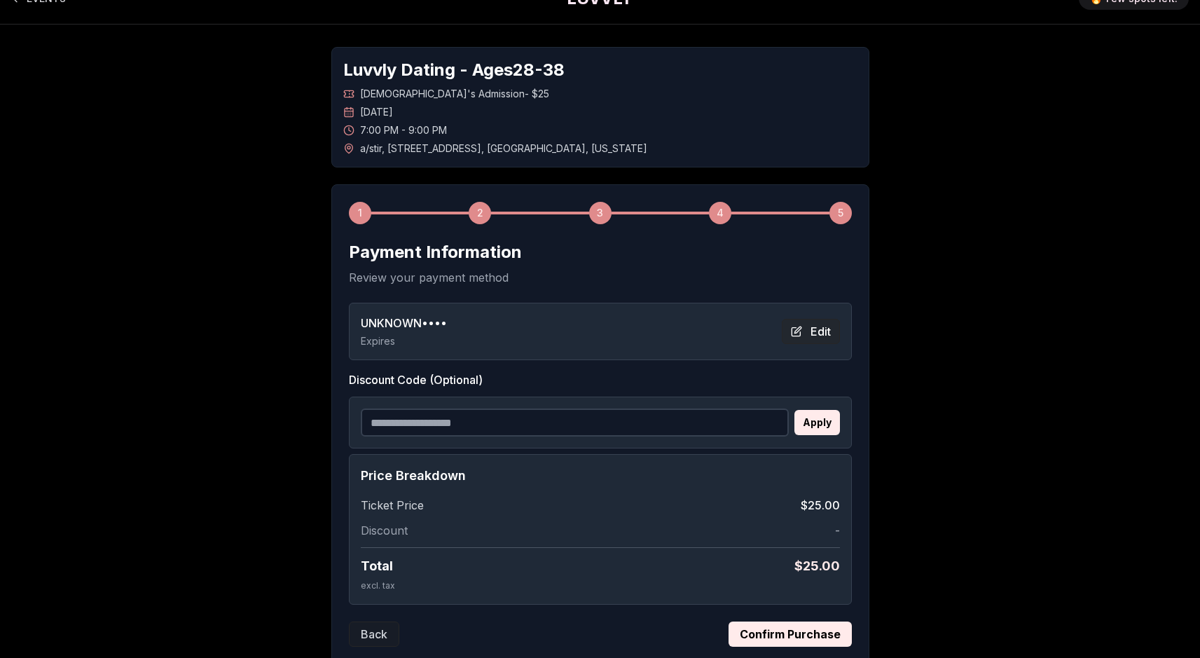
click at [793, 332] on button "Edit" at bounding box center [811, 331] width 58 height 25
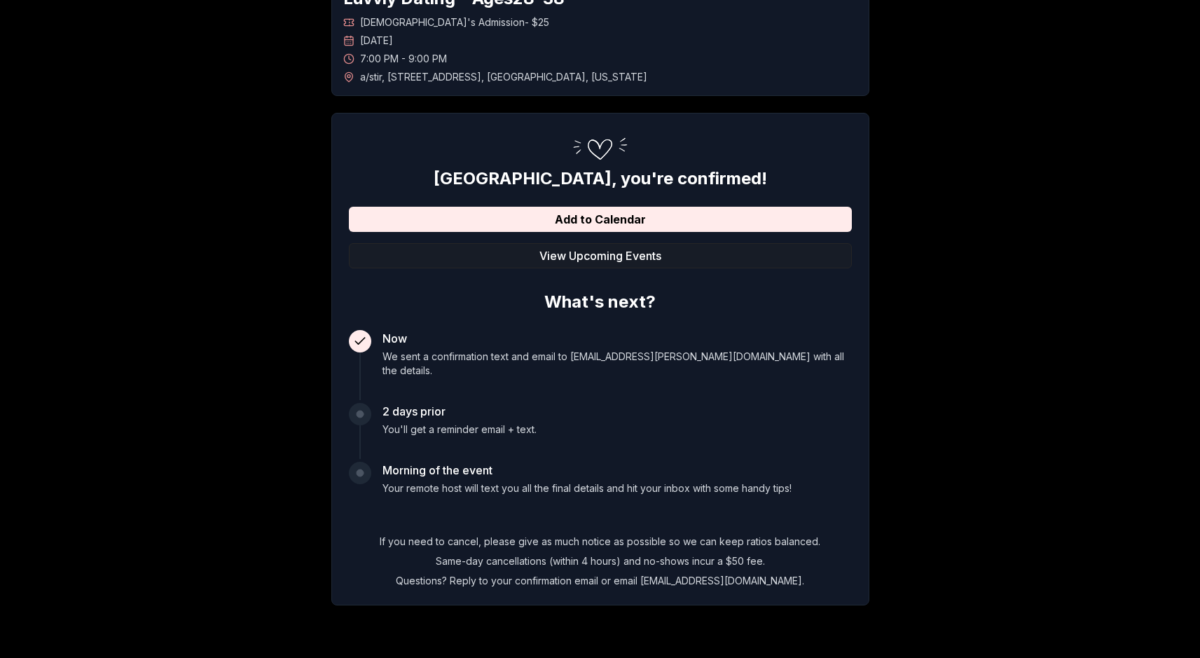
scroll to position [124, 0]
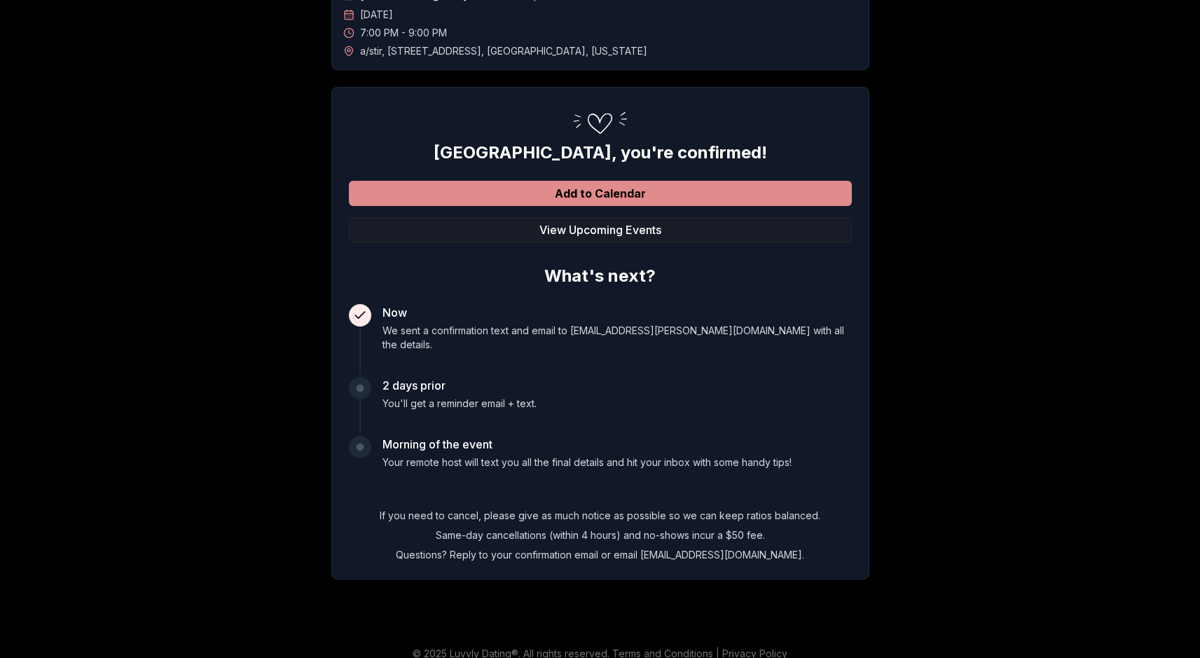
click at [650, 202] on button "Add to Calendar" at bounding box center [600, 193] width 503 height 25
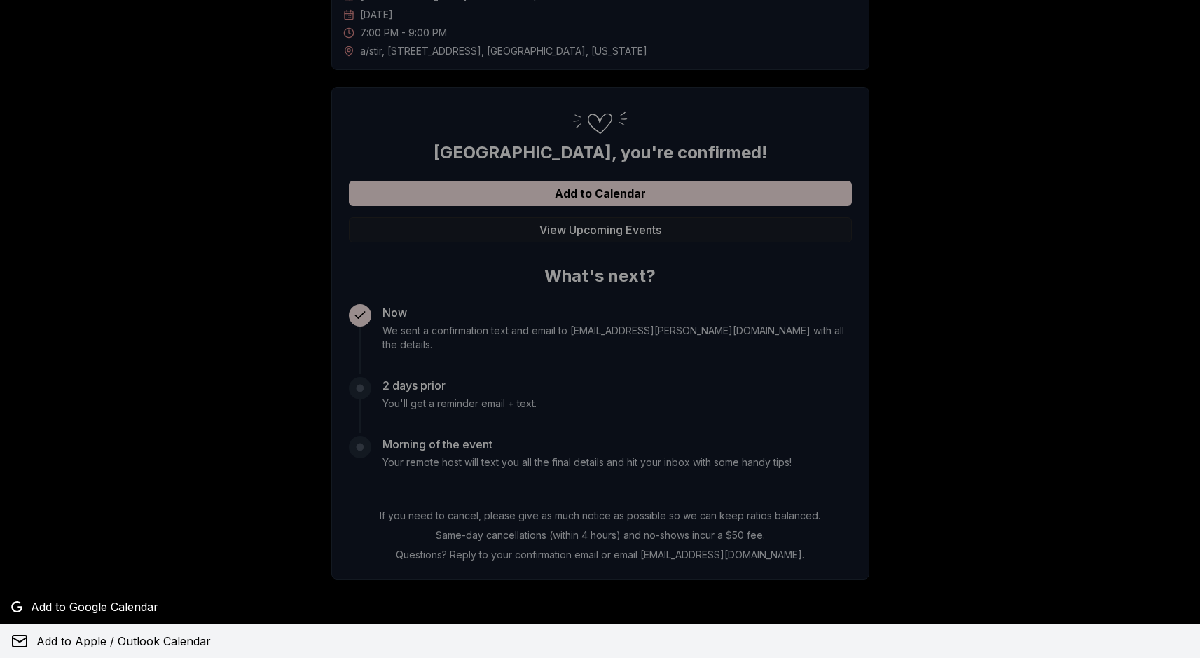
click at [150, 646] on span "Add to Apple / Outlook Calendar" at bounding box center [123, 640] width 174 height 17
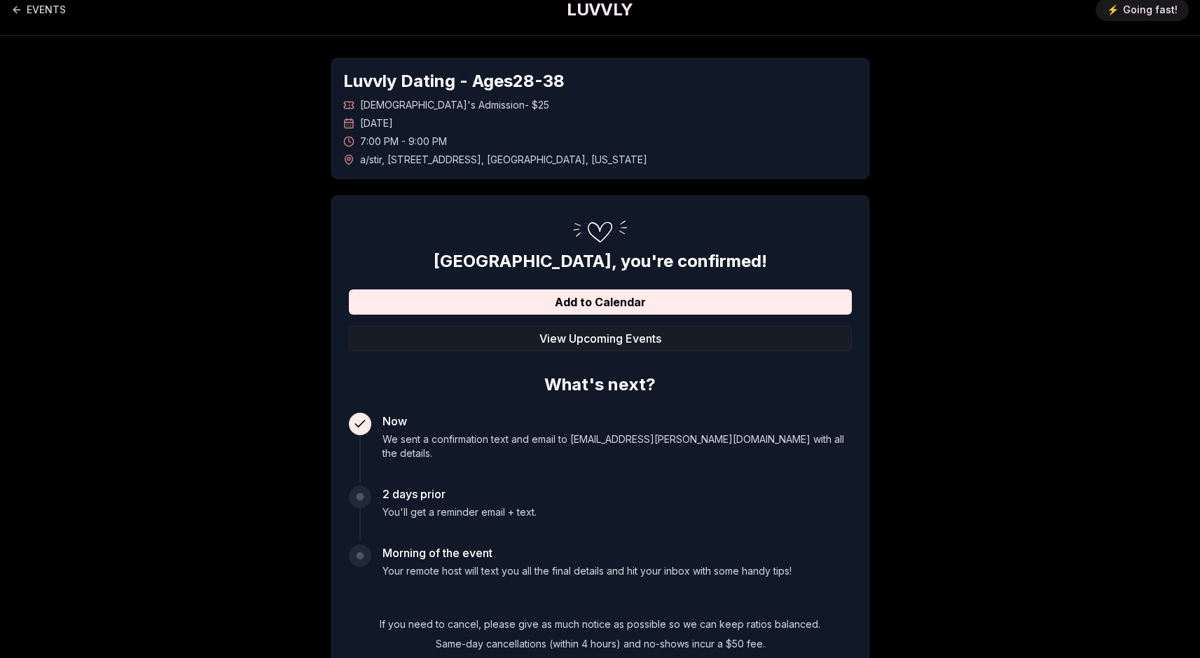
scroll to position [0, 0]
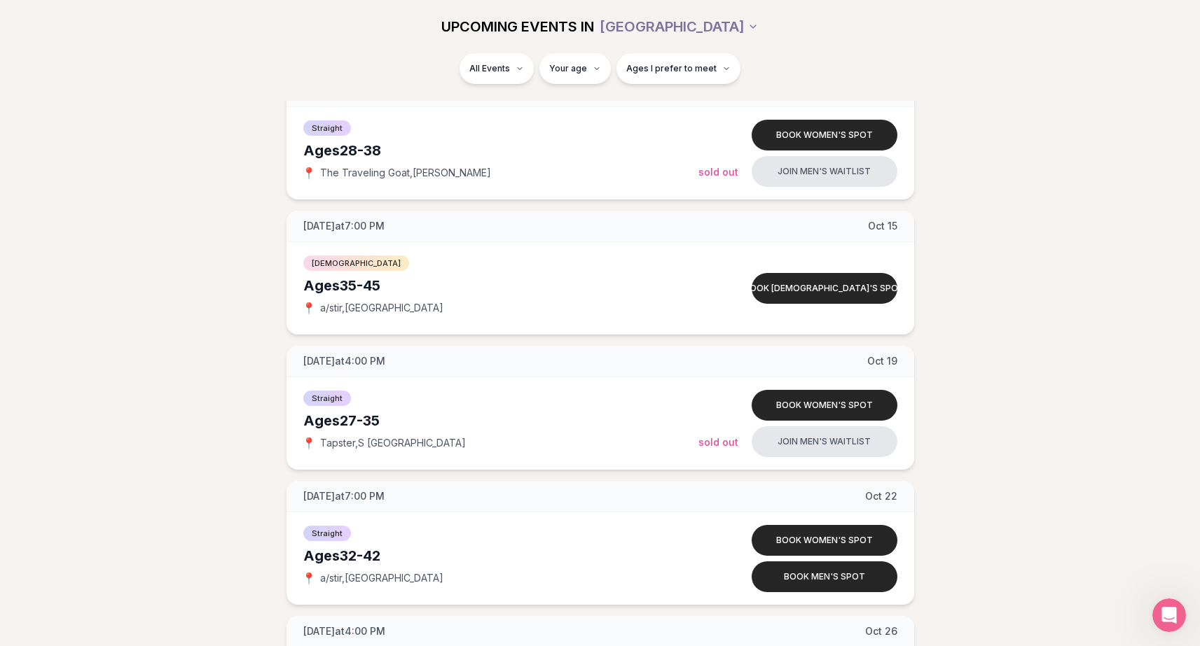
scroll to position [2620, 0]
